Goal: Book appointment/travel/reservation

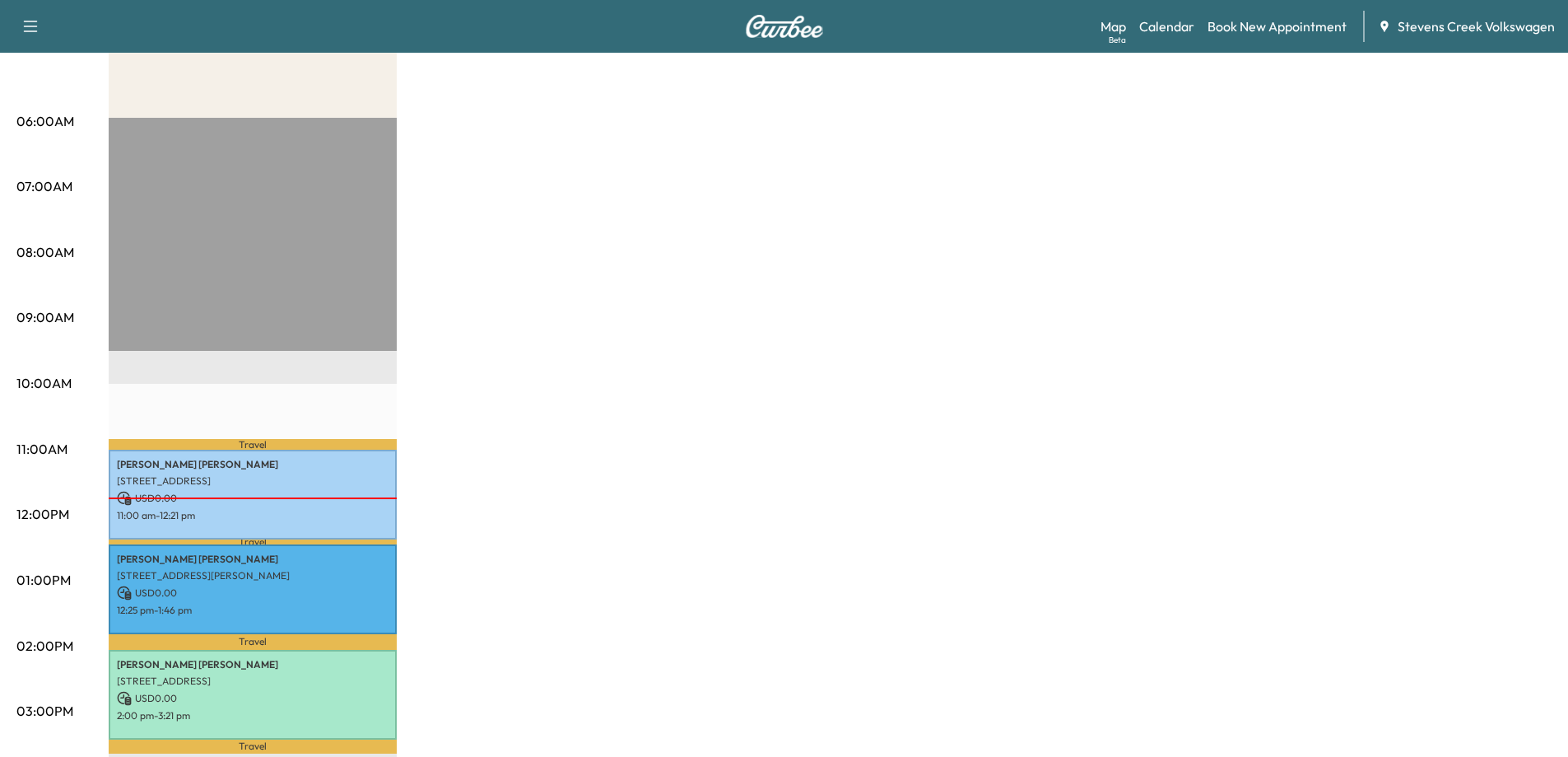
scroll to position [329, 0]
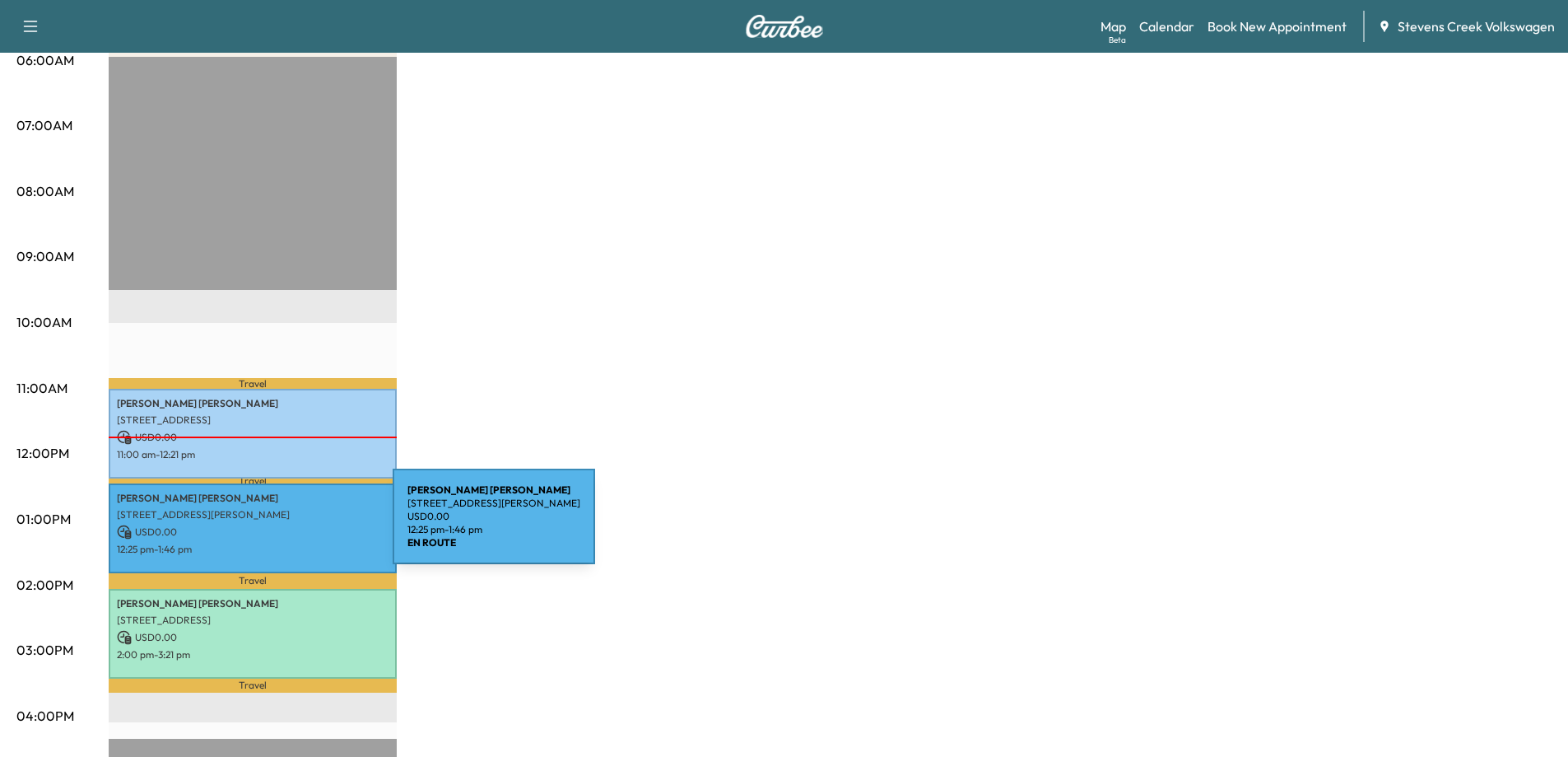
click at [269, 526] on p "USD 0.00" at bounding box center [252, 531] width 272 height 15
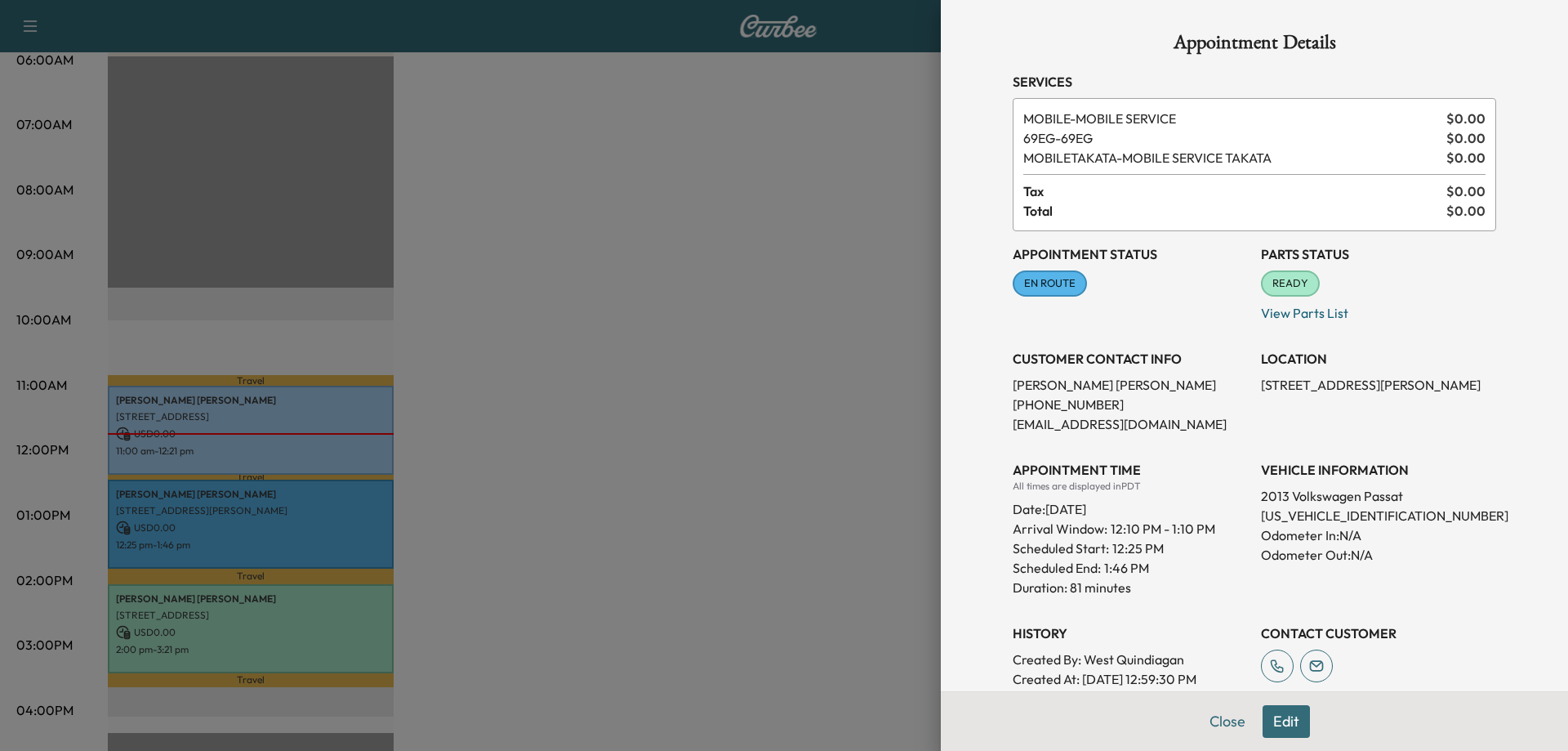
click at [1050, 285] on span "EN ROUTE" at bounding box center [1050, 283] width 71 height 16
click at [890, 420] on div at bounding box center [784, 375] width 1568 height 751
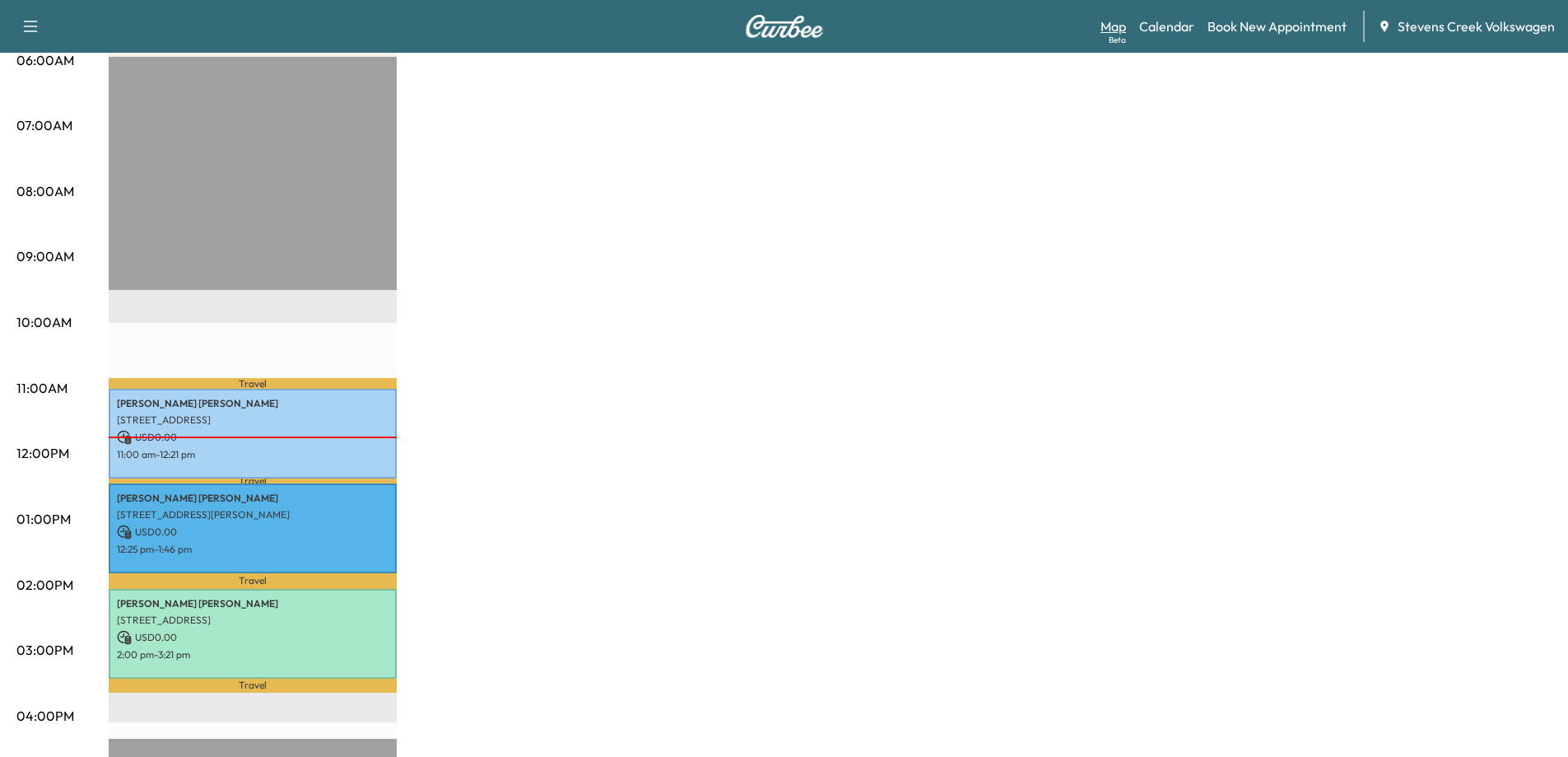
click at [1116, 26] on link "Map Beta" at bounding box center [1113, 26] width 25 height 19
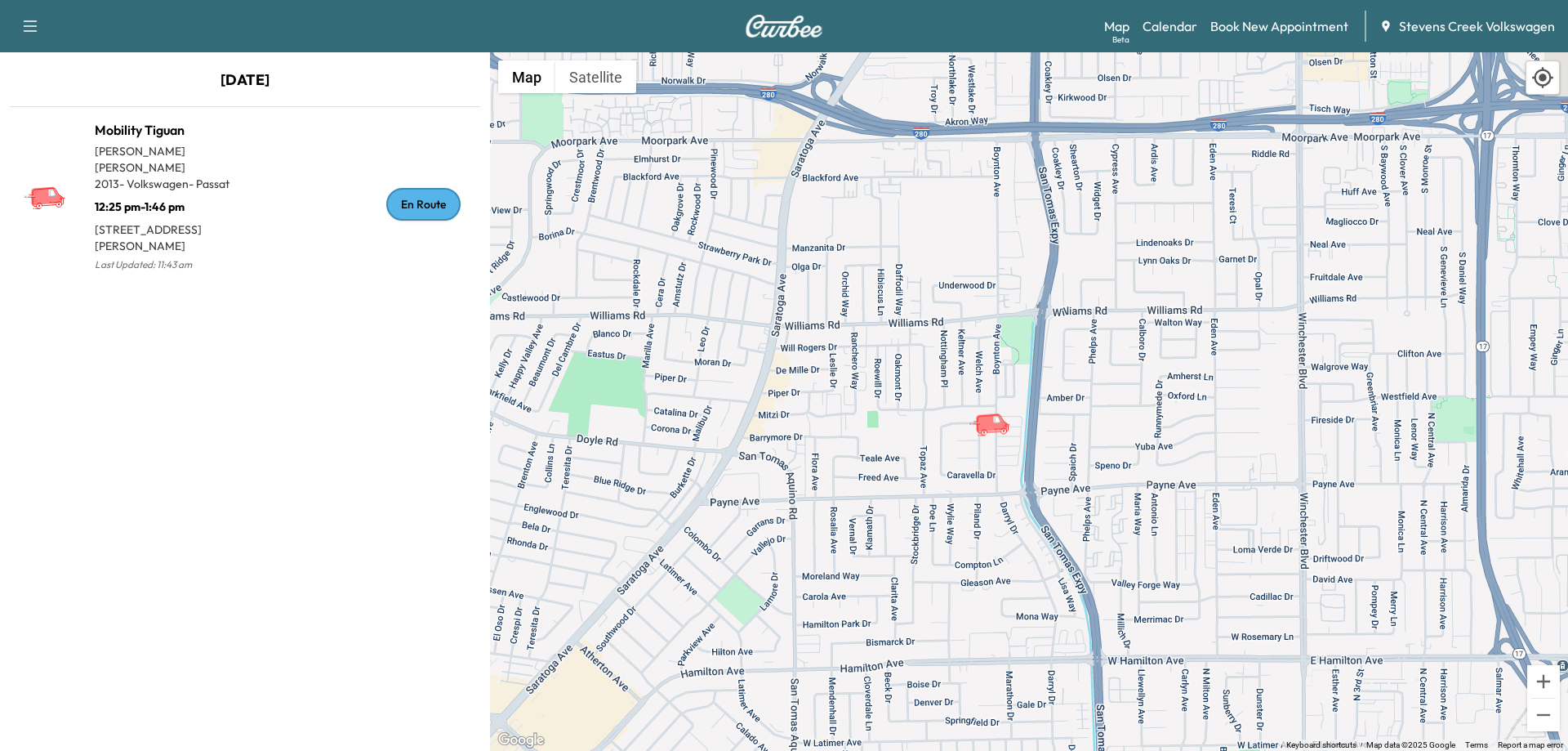
drag, startPoint x: 1280, startPoint y: 417, endPoint x: 1098, endPoint y: 430, distance: 182.5
click at [1096, 435] on div "To activate drag with keyboard, press Alt + Enter. Once in keyboard drag state,…" at bounding box center [1029, 401] width 1078 height 699
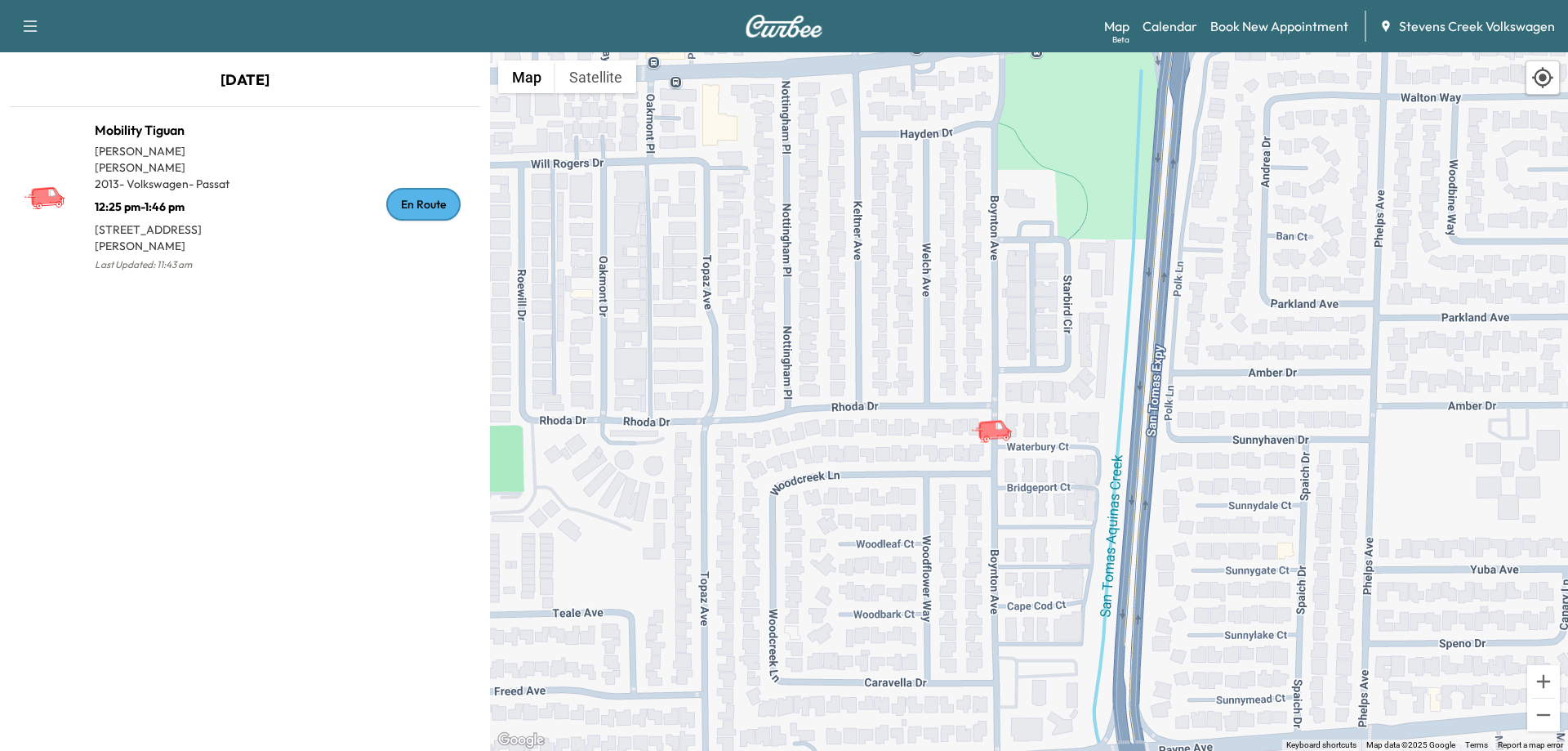
drag, startPoint x: 986, startPoint y: 373, endPoint x: 1046, endPoint y: 499, distance: 139.6
click at [1046, 499] on div "To activate drag with keyboard, press Alt + Enter. Once in keyboard drag state,…" at bounding box center [1029, 401] width 1078 height 699
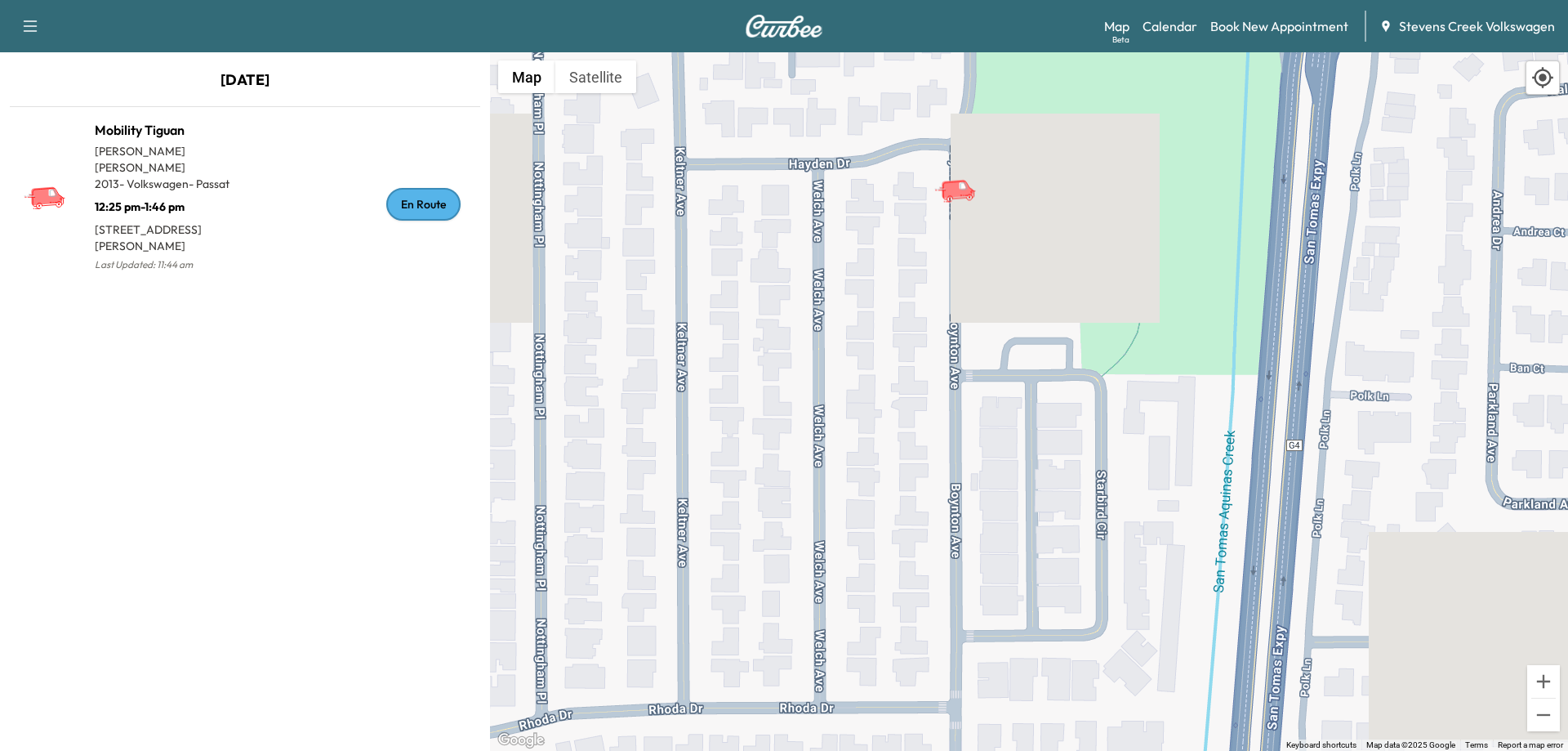
click at [28, 30] on icon "button" at bounding box center [30, 26] width 19 height 19
click at [36, 27] on icon "button" at bounding box center [30, 26] width 19 height 19
click at [1245, 27] on link "Book New Appointment" at bounding box center [1279, 26] width 138 height 19
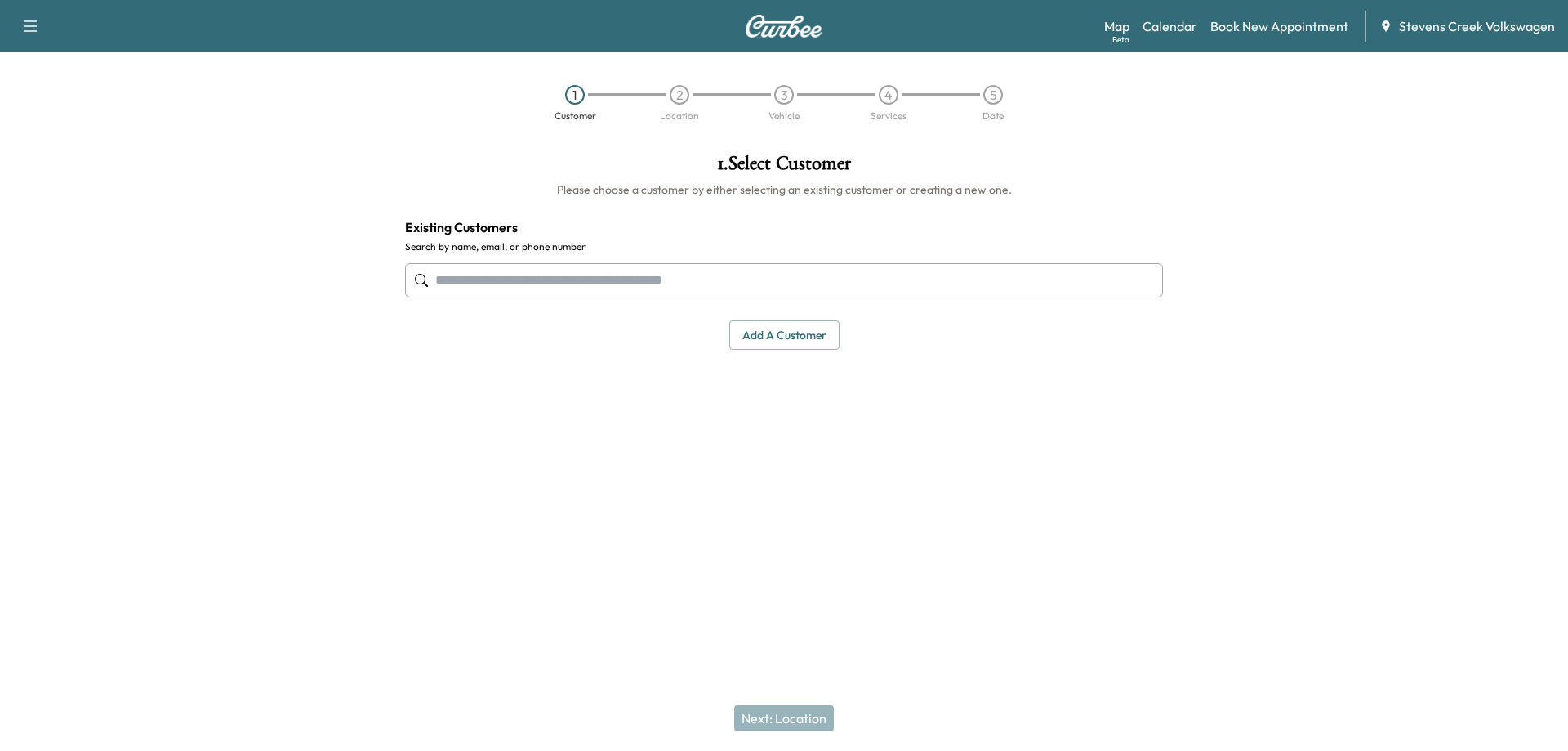
click at [773, 20] on img at bounding box center [784, 26] width 78 height 23
click at [759, 24] on img at bounding box center [784, 26] width 78 height 23
drag, startPoint x: 759, startPoint y: 24, endPoint x: 767, endPoint y: 25, distance: 8.1
click at [757, 24] on img at bounding box center [784, 26] width 78 height 23
click at [1168, 25] on link "Calendar" at bounding box center [1169, 26] width 55 height 19
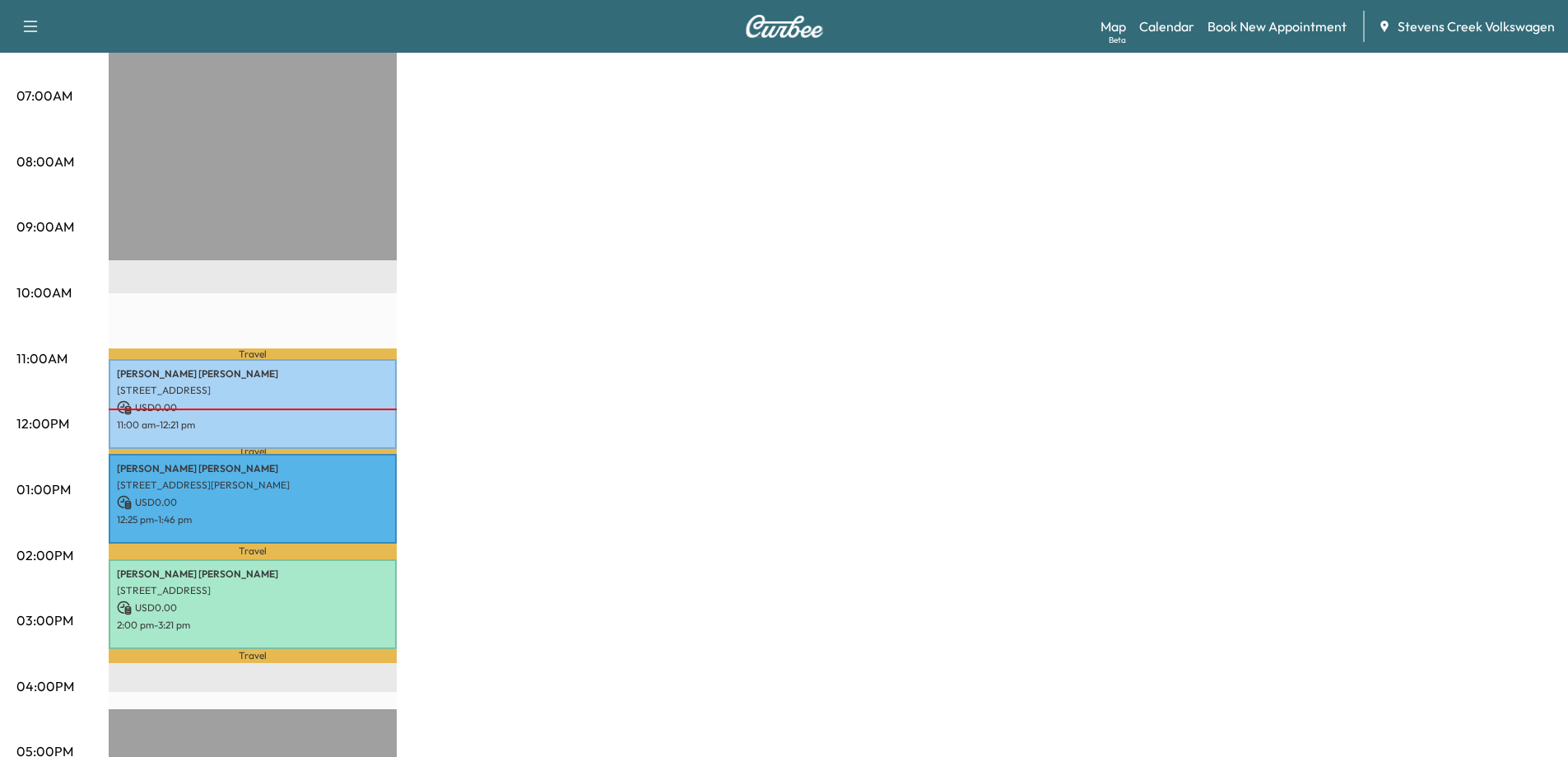
scroll to position [412, 0]
